Goal: Information Seeking & Learning: Learn about a topic

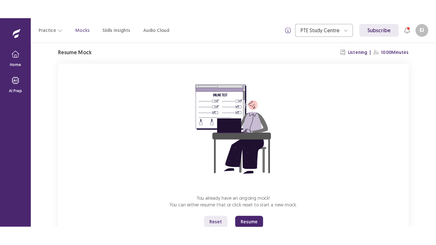
scroll to position [45, 0]
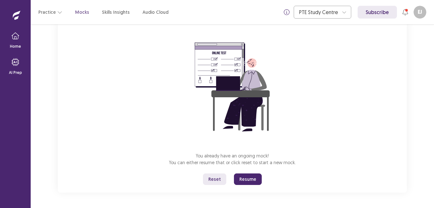
click at [255, 180] on button "Resume" at bounding box center [248, 178] width 28 height 11
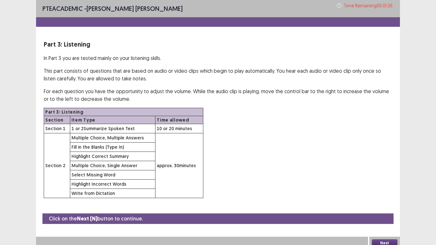
scroll to position [4, 0]
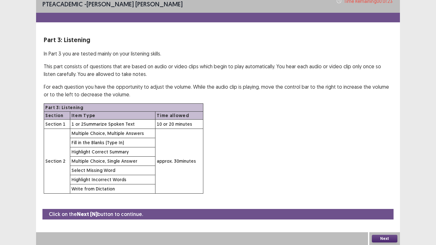
click at [385, 207] on button "Next" at bounding box center [385, 239] width 26 height 8
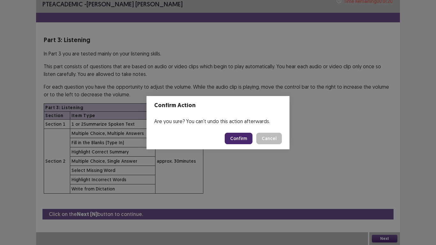
click at [239, 141] on button "Confirm" at bounding box center [239, 138] width 28 height 11
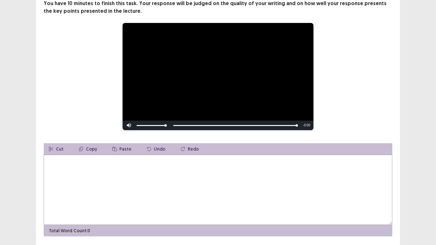
scroll to position [64, 0]
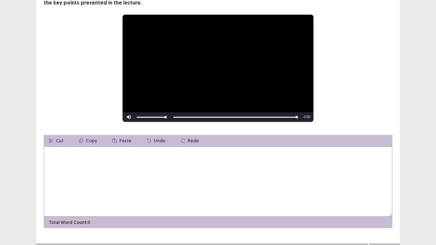
click at [57, 155] on textarea at bounding box center [218, 182] width 349 height 70
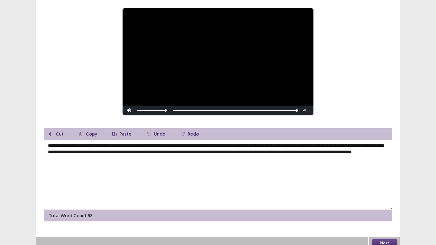
scroll to position [72, 0]
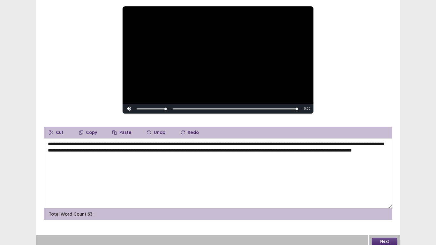
type textarea "**********"
click at [385, 207] on button "Next" at bounding box center [385, 242] width 26 height 8
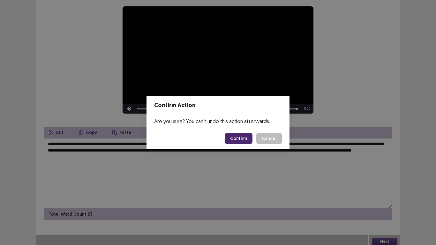
click at [240, 140] on button "Confirm" at bounding box center [239, 138] width 28 height 11
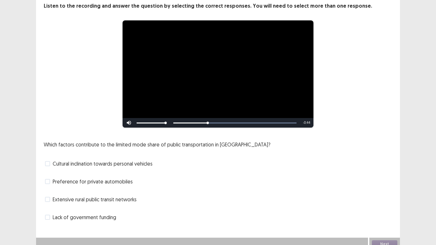
scroll to position [43, 0]
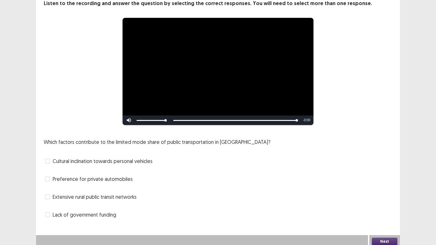
click at [47, 207] on span at bounding box center [47, 214] width 5 height 5
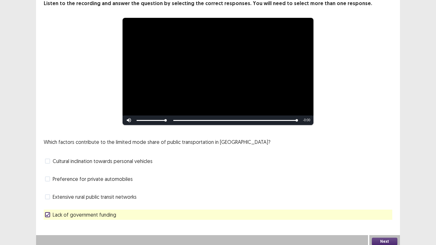
click at [387, 207] on button "Next" at bounding box center [385, 242] width 26 height 8
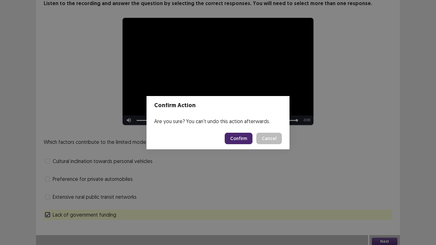
click at [242, 141] on button "Confirm" at bounding box center [239, 138] width 28 height 11
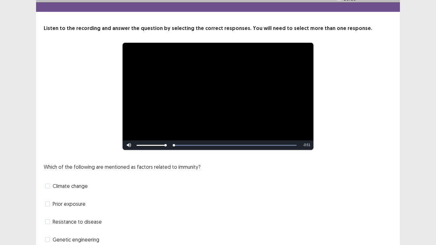
scroll to position [32, 0]
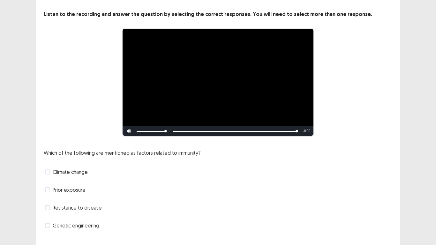
click at [49, 207] on span at bounding box center [47, 225] width 5 height 5
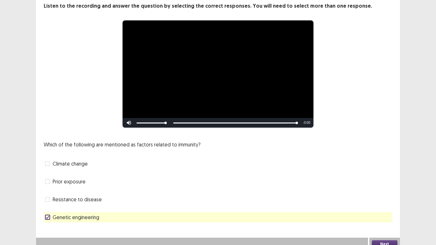
scroll to position [43, 0]
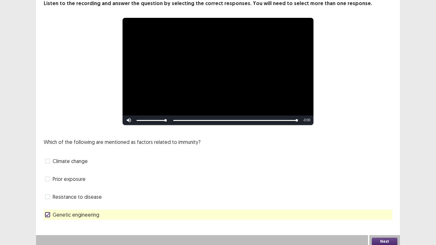
click at [377, 207] on button "Next" at bounding box center [385, 242] width 26 height 8
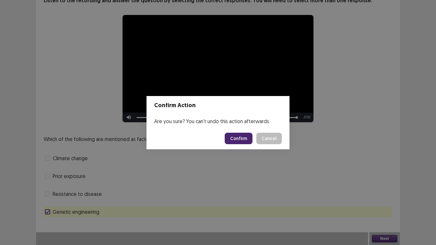
click at [242, 136] on button "Confirm" at bounding box center [239, 138] width 28 height 11
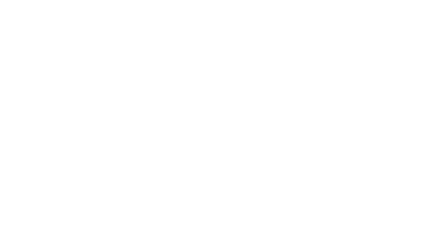
scroll to position [0, 0]
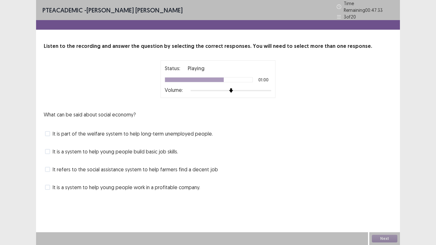
click at [49, 131] on span at bounding box center [47, 133] width 5 height 5
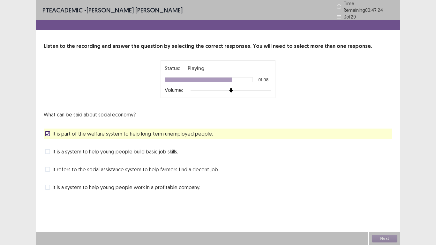
click at [47, 149] on span at bounding box center [47, 151] width 5 height 5
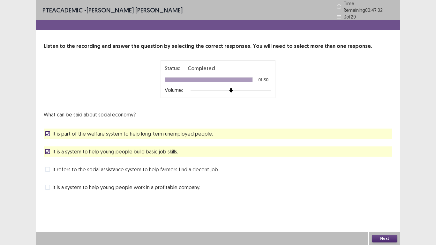
click at [384, 207] on button "Next" at bounding box center [385, 239] width 26 height 8
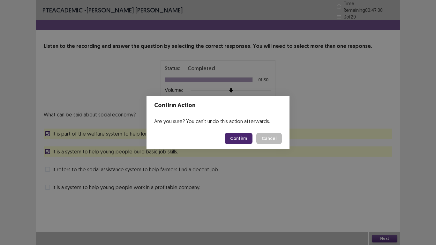
click at [244, 135] on button "Confirm" at bounding box center [239, 138] width 28 height 11
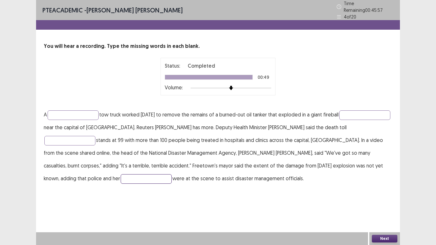
click at [121, 177] on input "text" at bounding box center [146, 179] width 51 height 10
type input "******"
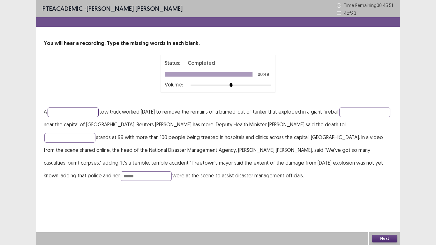
click at [76, 111] on input "text" at bounding box center [73, 113] width 51 height 10
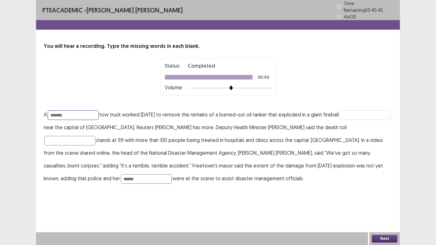
type input "*******"
click at [339, 120] on input "text" at bounding box center [364, 115] width 51 height 10
type input "*********"
click at [69, 136] on input "text" at bounding box center [69, 141] width 51 height 10
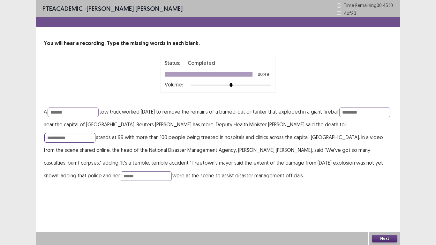
type input "**********"
click at [389, 207] on button "Next" at bounding box center [385, 239] width 26 height 8
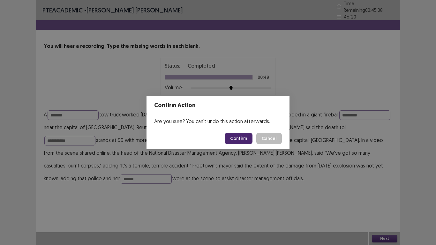
click at [243, 139] on button "Confirm" at bounding box center [239, 138] width 28 height 11
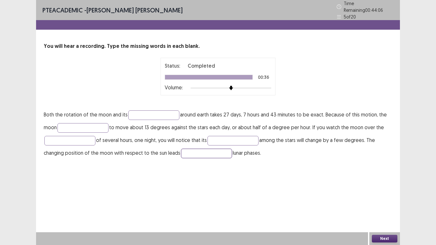
click at [198, 152] on input "text" at bounding box center [206, 154] width 51 height 10
type input "**"
click at [238, 141] on input "text" at bounding box center [233, 141] width 51 height 10
type input "********"
click at [60, 141] on input "text" at bounding box center [69, 141] width 51 height 10
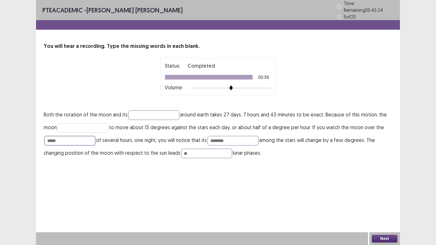
type input "*****"
click at [89, 123] on input "text" at bounding box center [82, 128] width 51 height 10
type input "*******"
click at [156, 110] on input "text" at bounding box center [153, 115] width 51 height 10
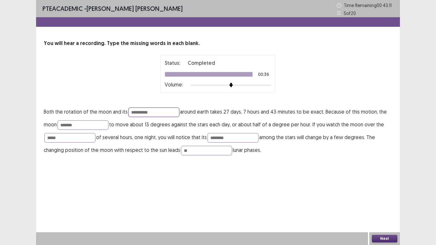
type input "**********"
click at [386, 207] on button "Next" at bounding box center [385, 239] width 26 height 8
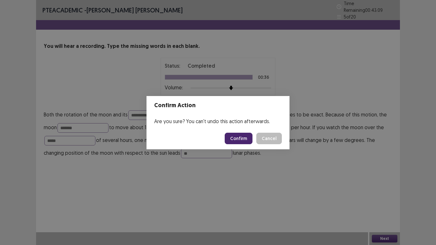
click at [243, 139] on button "Confirm" at bounding box center [239, 138] width 28 height 11
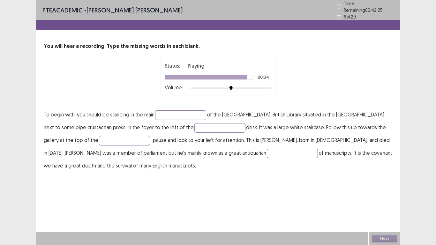
click at [267, 153] on input "text" at bounding box center [292, 154] width 51 height 10
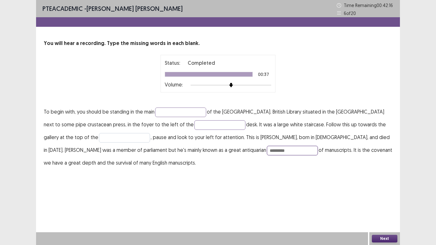
type input "*********"
click at [99, 136] on input "text" at bounding box center [124, 138] width 51 height 10
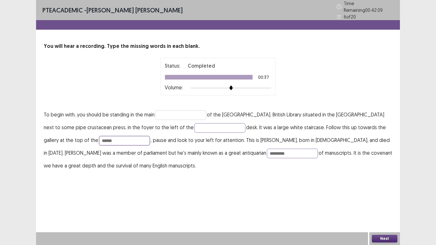
type input "******"
click at [191, 115] on input "text" at bounding box center [180, 115] width 51 height 10
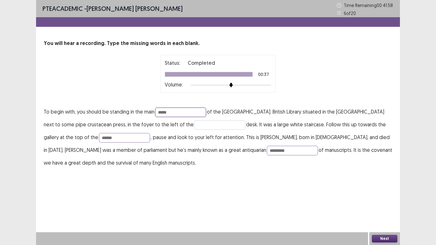
type input "*****"
click at [194, 128] on input "text" at bounding box center [219, 125] width 51 height 10
type input "**********"
click at [378, 207] on button "Next" at bounding box center [385, 239] width 26 height 8
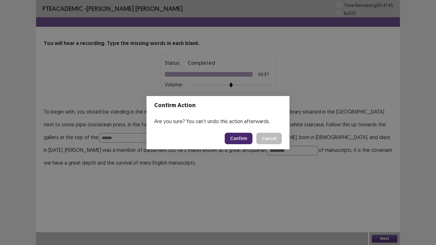
click at [240, 137] on button "Confirm" at bounding box center [239, 138] width 28 height 11
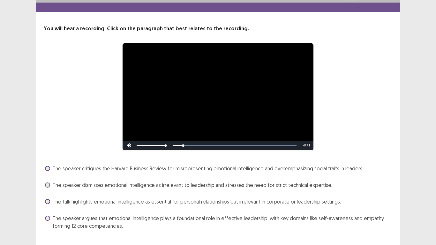
scroll to position [29, 0]
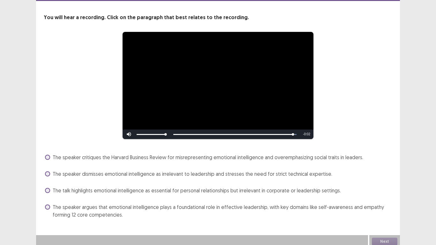
click at [49, 205] on span at bounding box center [47, 207] width 5 height 5
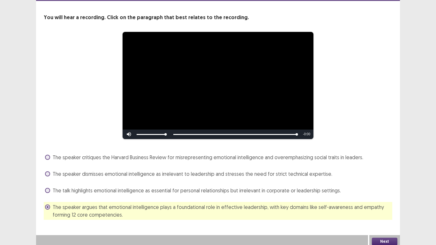
click at [387, 207] on button "Next" at bounding box center [385, 242] width 26 height 8
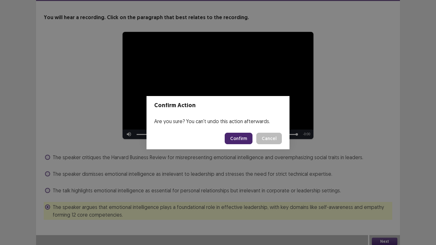
click at [242, 139] on button "Confirm" at bounding box center [239, 138] width 28 height 11
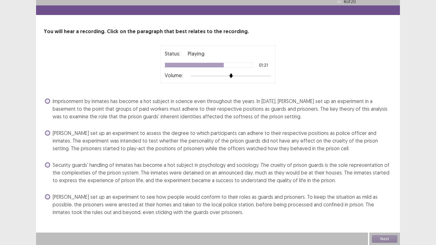
scroll to position [12, 0]
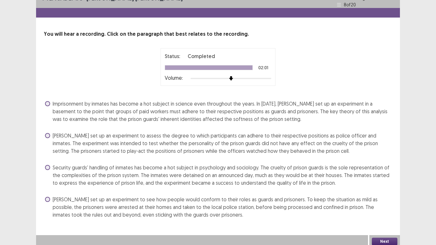
click at [52, 132] on label "[PERSON_NAME] set up an experiment to assess the degree to which participants c…" at bounding box center [218, 143] width 347 height 23
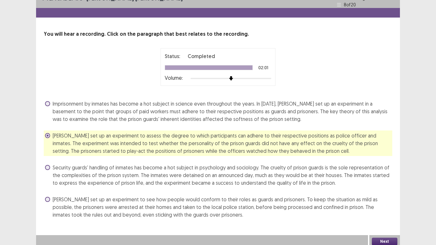
click at [50, 101] on label "Imprisonment by inmates has become a hot subject in science even throughout the…" at bounding box center [218, 111] width 347 height 23
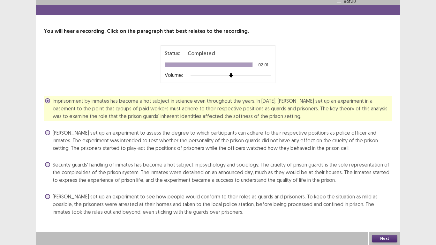
click at [394, 207] on button "Next" at bounding box center [385, 239] width 26 height 8
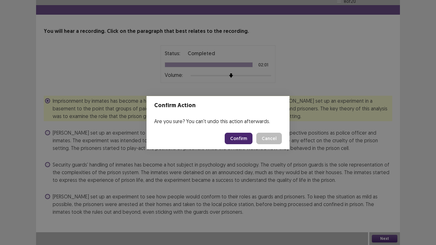
click at [240, 138] on button "Confirm" at bounding box center [239, 138] width 28 height 11
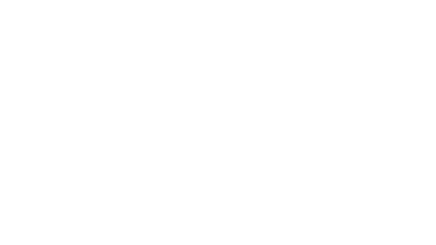
scroll to position [0, 0]
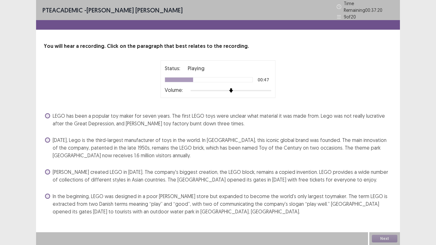
click at [49, 194] on span at bounding box center [47, 196] width 5 height 5
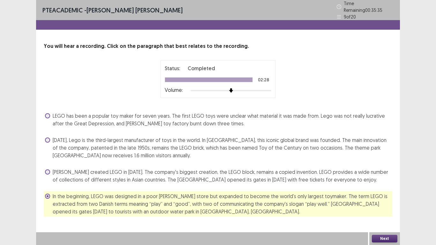
drag, startPoint x: 49, startPoint y: 132, endPoint x: 48, endPoint y: 135, distance: 3.7
click at [48, 135] on div "LEGO has been a popular toy maker for seven years. The first LEGO toys were unc…" at bounding box center [218, 164] width 349 height 106
click at [48, 138] on span at bounding box center [47, 140] width 5 height 5
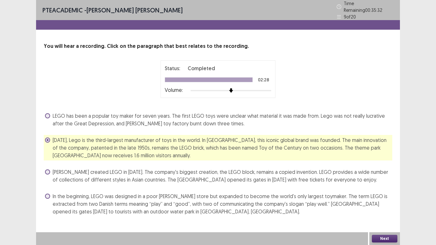
click at [392, 207] on button "Next" at bounding box center [385, 239] width 26 height 8
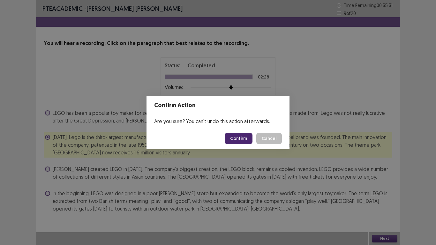
click at [236, 138] on button "Confirm" at bounding box center [239, 138] width 28 height 11
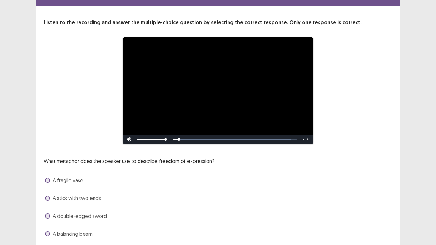
scroll to position [32, 0]
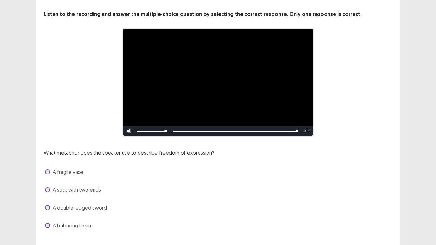
click at [49, 186] on label "A stick with two ends" at bounding box center [73, 190] width 56 height 8
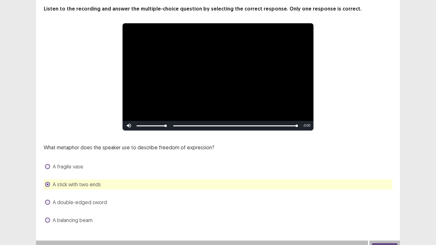
scroll to position [43, 0]
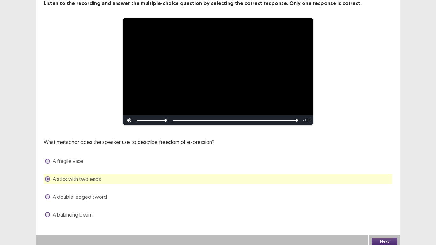
click at [48, 194] on span at bounding box center [47, 196] width 5 height 5
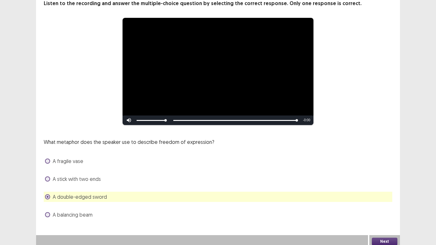
click at [46, 207] on label "A balancing beam" at bounding box center [69, 215] width 48 height 8
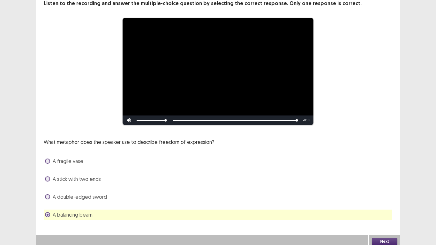
click at [389, 207] on button "Next" at bounding box center [385, 242] width 26 height 8
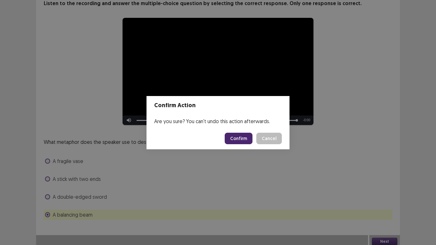
click at [246, 141] on button "Confirm" at bounding box center [239, 138] width 28 height 11
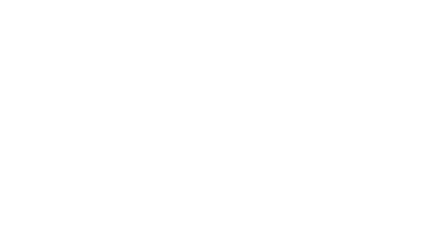
scroll to position [0, 0]
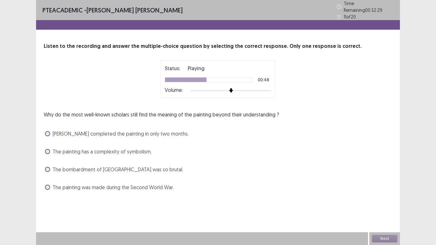
click at [49, 131] on span at bounding box center [47, 133] width 5 height 5
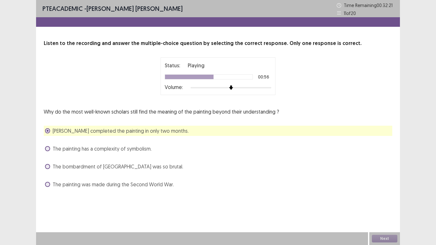
click at [52, 147] on label "The painting has a complexity of symbolism." at bounding box center [98, 149] width 107 height 8
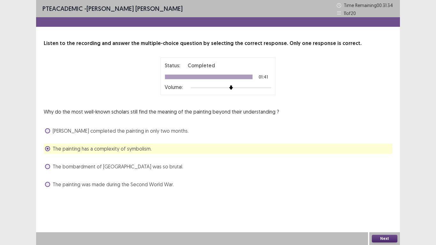
click at [391, 207] on button "Next" at bounding box center [385, 239] width 26 height 8
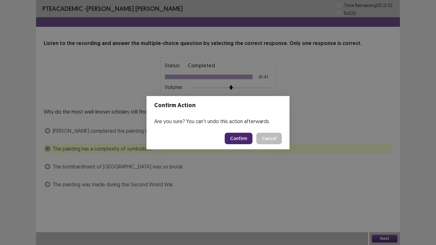
click at [243, 139] on button "Confirm" at bounding box center [239, 138] width 28 height 11
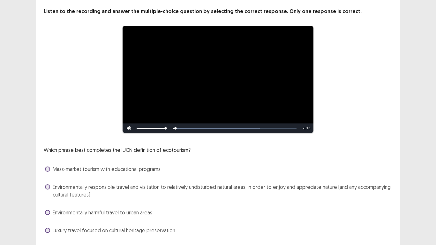
scroll to position [50, 0]
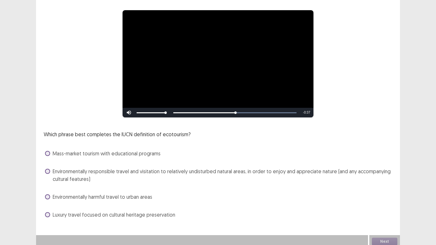
click at [49, 169] on span at bounding box center [47, 171] width 5 height 5
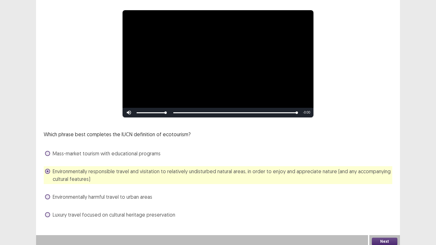
click at [391, 207] on button "Next" at bounding box center [385, 242] width 26 height 8
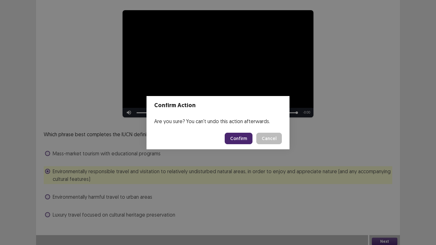
click at [235, 139] on button "Confirm" at bounding box center [239, 138] width 28 height 11
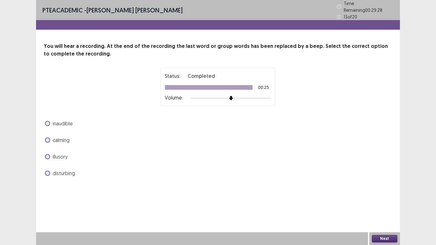
drag, startPoint x: 48, startPoint y: 170, endPoint x: 118, endPoint y: 166, distance: 69.7
click at [49, 171] on span at bounding box center [47, 173] width 5 height 5
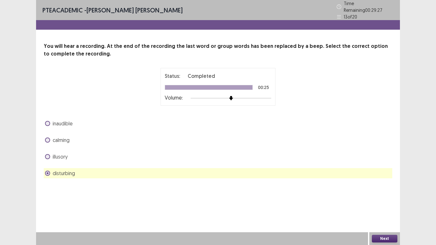
click at [384, 207] on button "Next" at bounding box center [385, 239] width 26 height 8
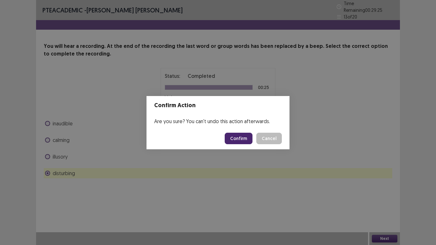
click at [245, 133] on button "Confirm" at bounding box center [239, 138] width 28 height 11
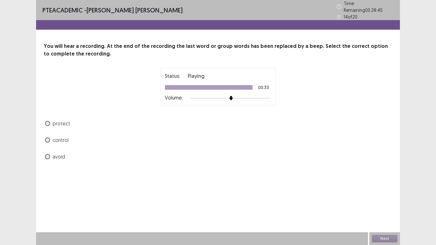
click at [46, 154] on span at bounding box center [47, 156] width 5 height 5
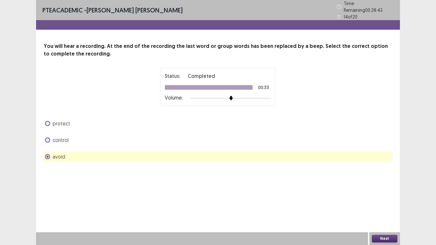
click at [382, 207] on button "Next" at bounding box center [385, 239] width 26 height 8
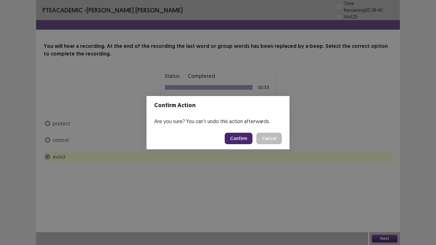
click at [242, 140] on button "Confirm" at bounding box center [239, 138] width 28 height 11
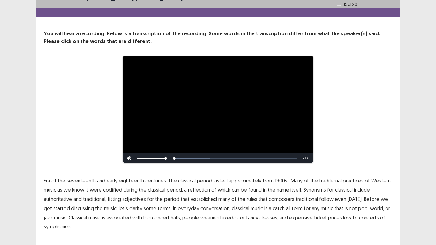
scroll to position [24, 0]
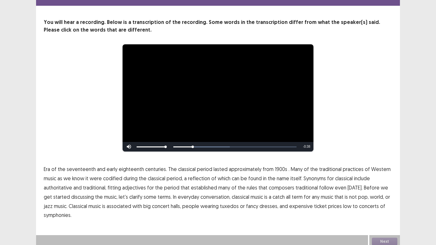
click at [276, 168] on span "1900s" at bounding box center [281, 169] width 12 height 8
click at [343, 203] on span "low" at bounding box center [347, 206] width 8 height 8
click at [343, 205] on span "low" at bounding box center [347, 206] width 8 height 8
click at [387, 207] on button "Next" at bounding box center [385, 242] width 26 height 8
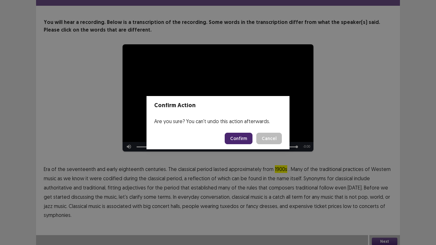
click at [243, 135] on button "Confirm" at bounding box center [239, 138] width 28 height 11
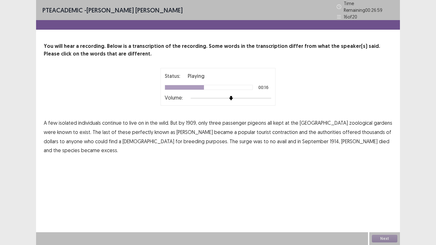
click at [132, 129] on span "perfectly" at bounding box center [142, 132] width 21 height 8
click at [387, 207] on button "Next" at bounding box center [385, 239] width 26 height 8
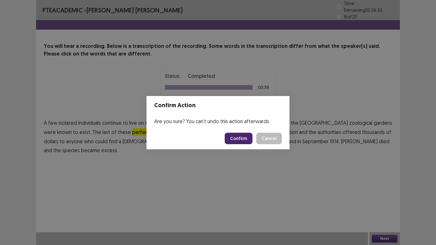
click at [241, 136] on button "Confirm" at bounding box center [239, 138] width 28 height 11
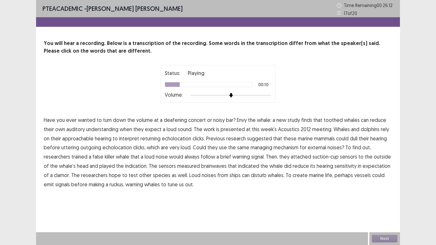
click at [108, 130] on span "understanding" at bounding box center [102, 130] width 32 height 8
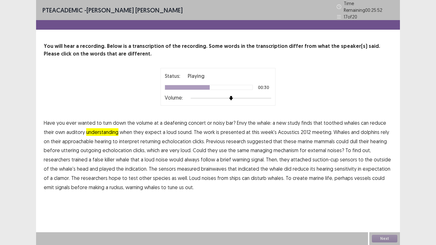
drag, startPoint x: 262, startPoint y: 146, endPoint x: 268, endPoint y: 146, distance: 6.1
click at [263, 147] on span "managing" at bounding box center [262, 151] width 22 height 8
click at [134, 165] on span "indication." at bounding box center [136, 169] width 22 height 8
click at [295, 176] on span "create" at bounding box center [300, 178] width 15 height 8
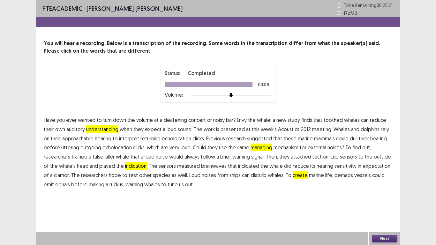
click at [387, 207] on button "Next" at bounding box center [385, 239] width 26 height 8
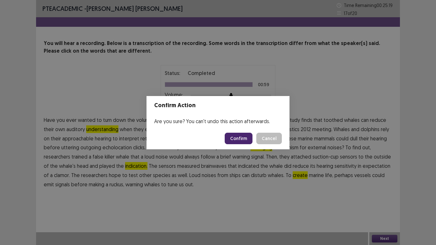
click at [240, 139] on button "Confirm" at bounding box center [239, 138] width 28 height 11
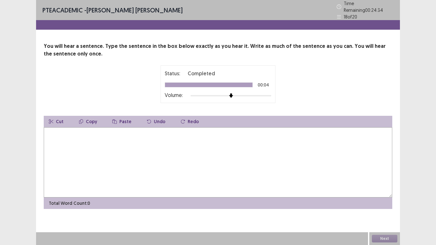
click at [388, 55] on div "You will hear a sentence. Type the sentence in the box below exactly as you hea…" at bounding box center [218, 125] width 364 height 167
click at [53, 128] on textarea at bounding box center [218, 162] width 349 height 70
type textarea "*"
type textarea "**********"
click at [386, 207] on button "Next" at bounding box center [385, 239] width 26 height 8
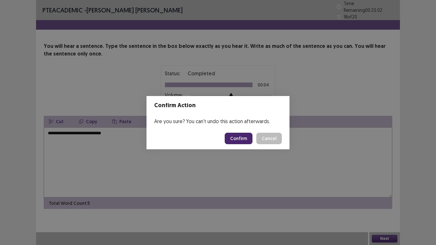
click at [244, 137] on button "Confirm" at bounding box center [239, 138] width 28 height 11
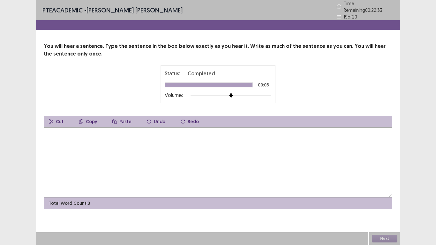
click at [65, 133] on textarea at bounding box center [218, 162] width 349 height 70
type textarea "*"
type textarea "**********"
click at [389, 207] on button "Next" at bounding box center [385, 239] width 26 height 8
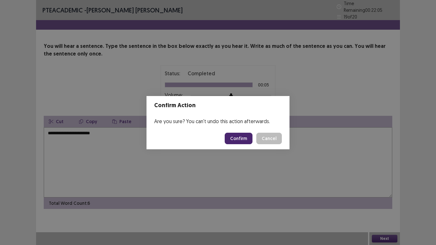
click at [248, 139] on button "Confirm" at bounding box center [239, 138] width 28 height 11
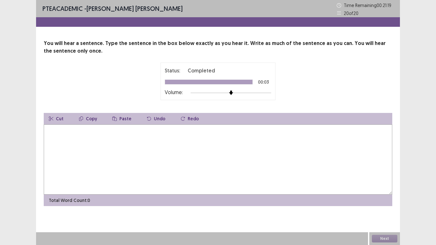
click at [106, 135] on textarea at bounding box center [218, 160] width 349 height 70
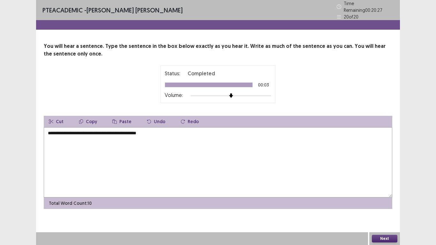
type textarea "**********"
click at [390, 207] on button "Next" at bounding box center [385, 239] width 26 height 8
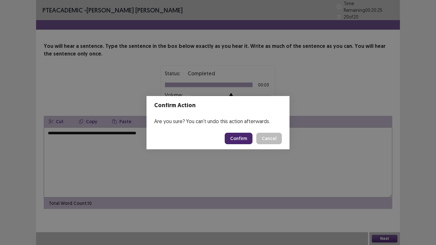
click at [241, 137] on button "Confirm" at bounding box center [239, 138] width 28 height 11
